Goal: Information Seeking & Learning: Learn about a topic

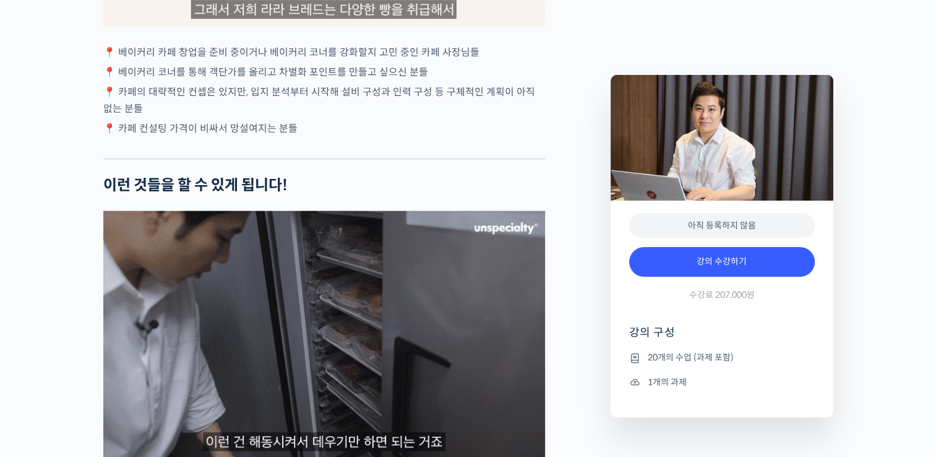
scroll to position [2545, 0]
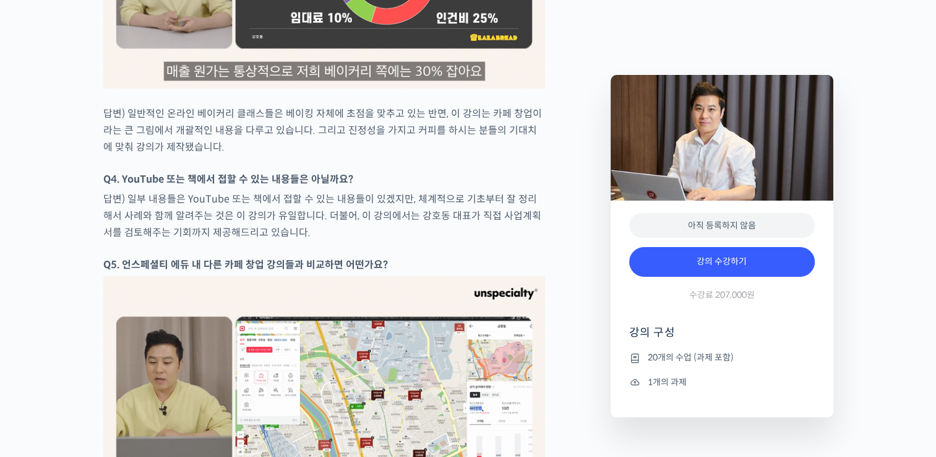
scroll to position [5016, 0]
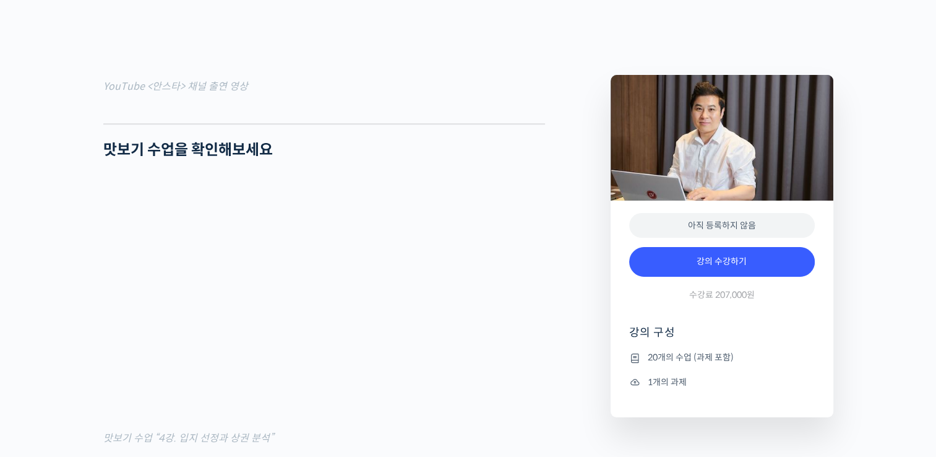
scroll to position [0, 0]
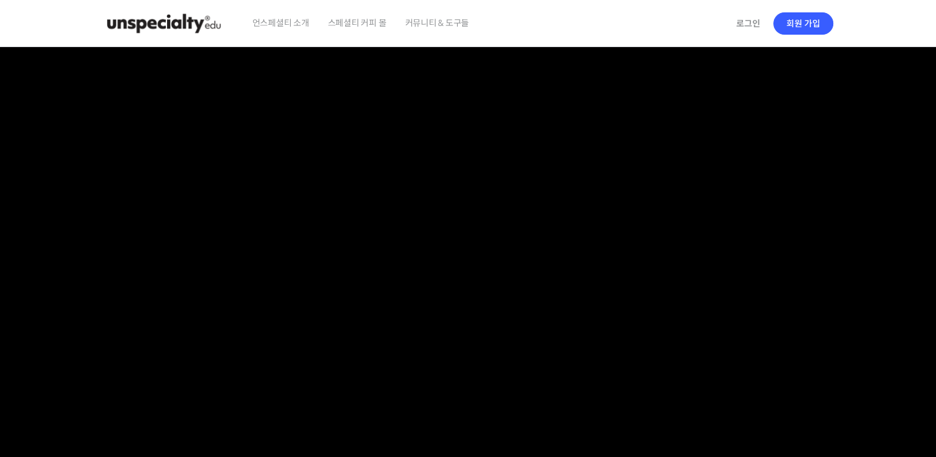
click at [160, 22] on img at bounding box center [163, 23] width 121 height 37
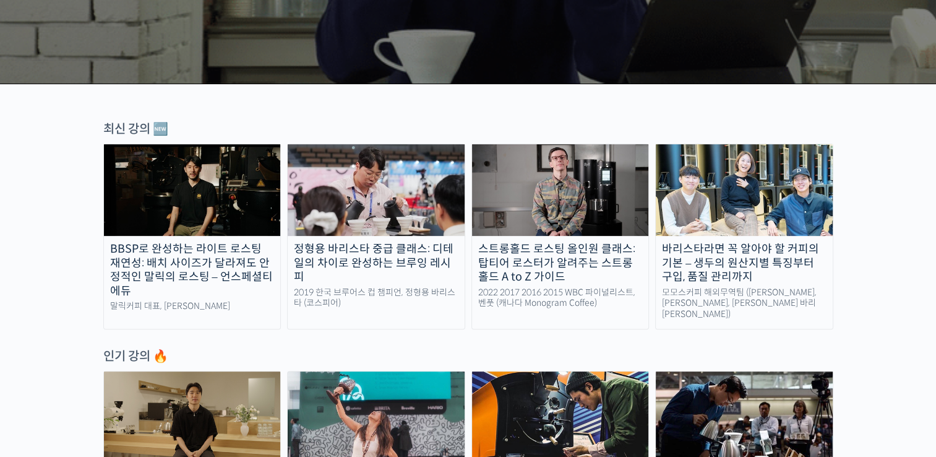
scroll to position [399, 0]
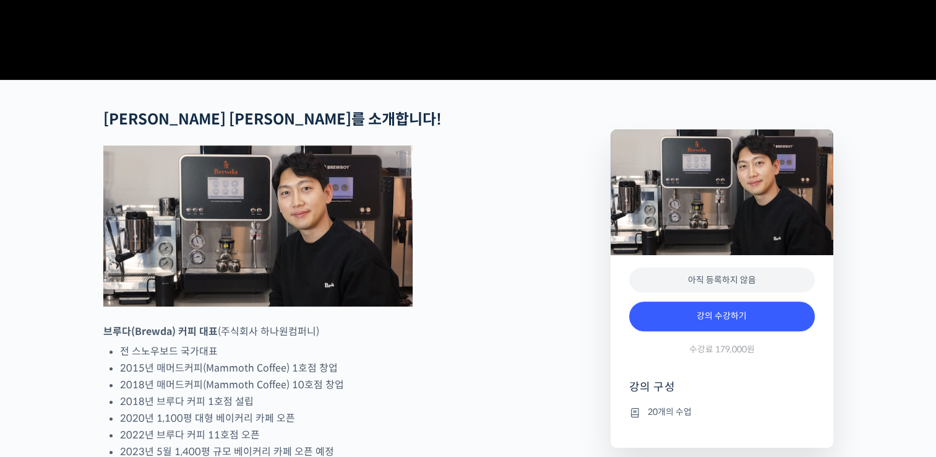
scroll to position [799, 0]
